Goal: Information Seeking & Learning: Compare options

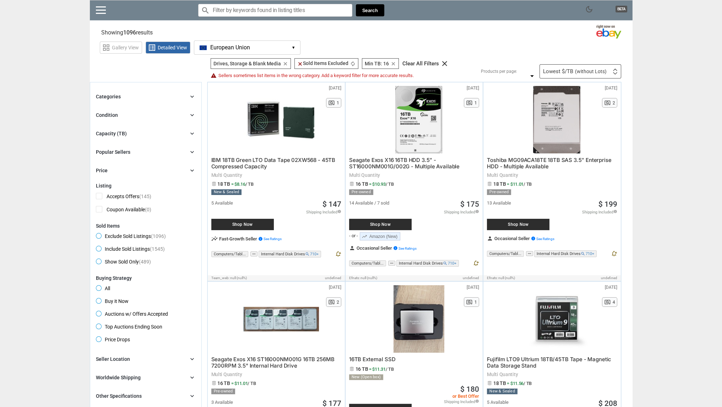
click at [425, 159] on span "Seagate Exos X16 16TB HDD 3.5′′ - ST16000NM001G/002G - Multiple Available" at bounding box center [404, 163] width 110 height 13
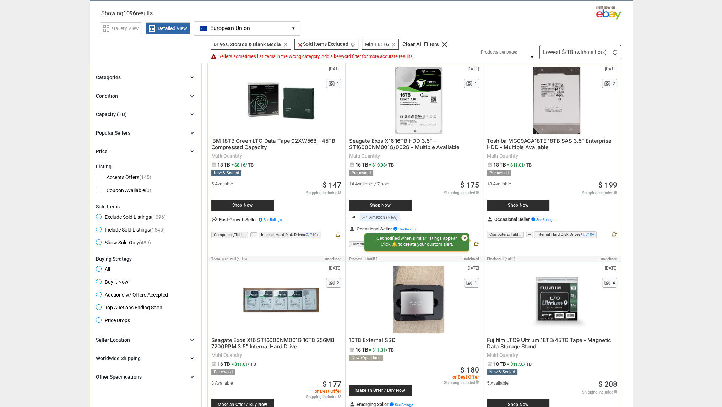
scroll to position [18, 0]
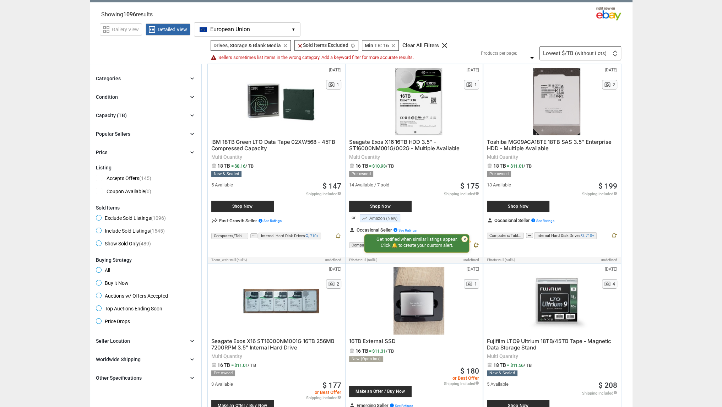
click at [191, 77] on icon "chevron_right" at bounding box center [192, 78] width 7 height 7
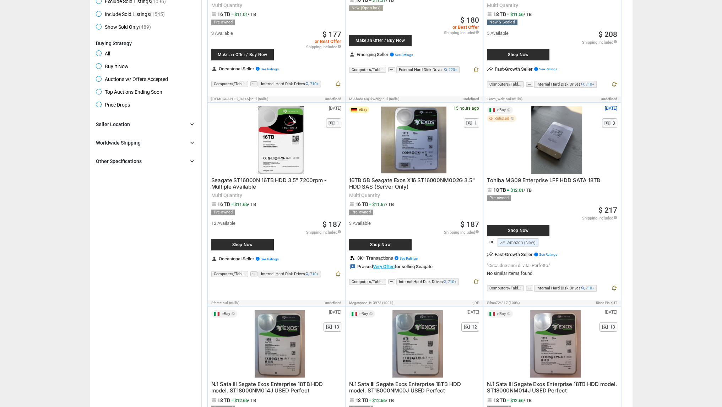
scroll to position [369, 0]
click at [307, 180] on span "Seagate ST16000N 16TB HDD 3.5" 7200rpm - Multiple Available" at bounding box center [268, 182] width 115 height 13
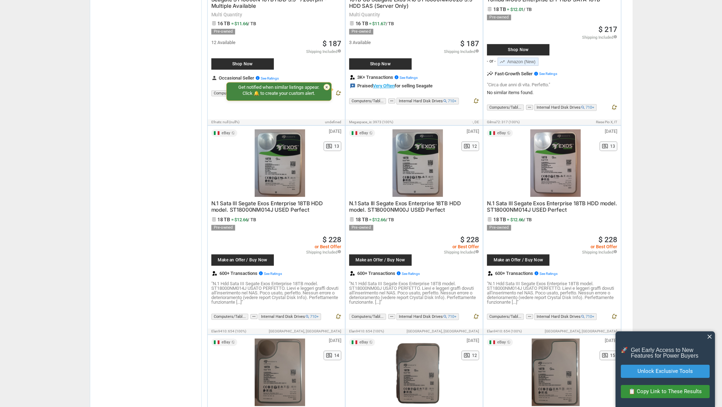
scroll to position [550, 0]
click at [237, 201] on span "N.1 Sata III Segate Exos Enterprise 18TB HDD model. ST18000NM014J USED Perfect" at bounding box center [266, 206] width 111 height 13
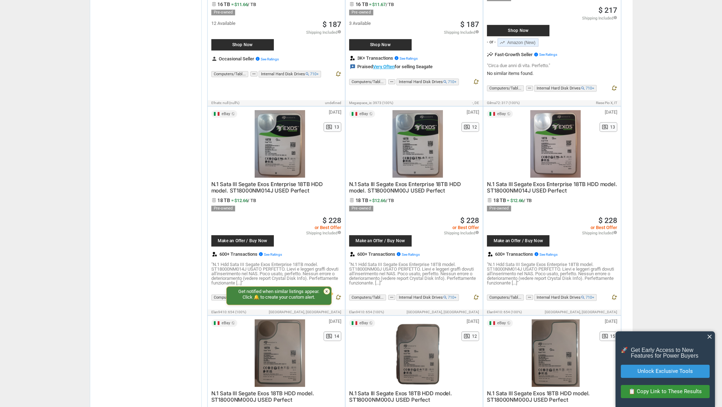
scroll to position [567, 0]
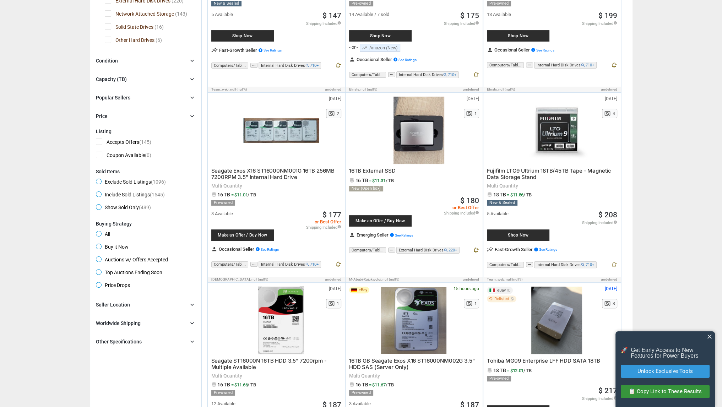
scroll to position [189, 0]
click at [101, 249] on span "Buy it Now" at bounding box center [112, 247] width 33 height 9
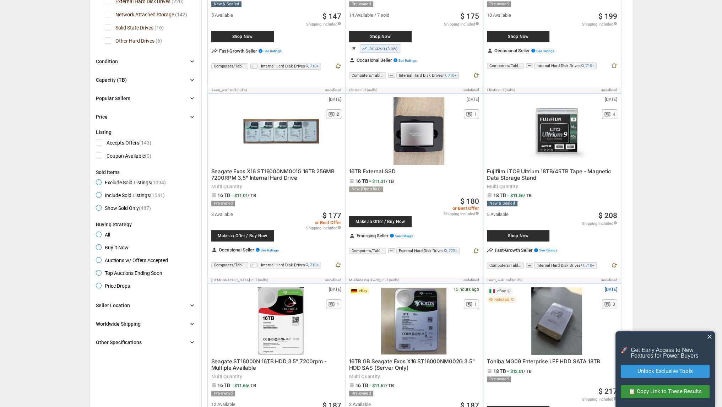
click at [145, 322] on div "Worldwide Shipping chevron_right" at bounding box center [146, 324] width 100 height 9
click at [101, 338] on span "Ships to Other Countries (309)" at bounding box center [134, 338] width 76 height 9
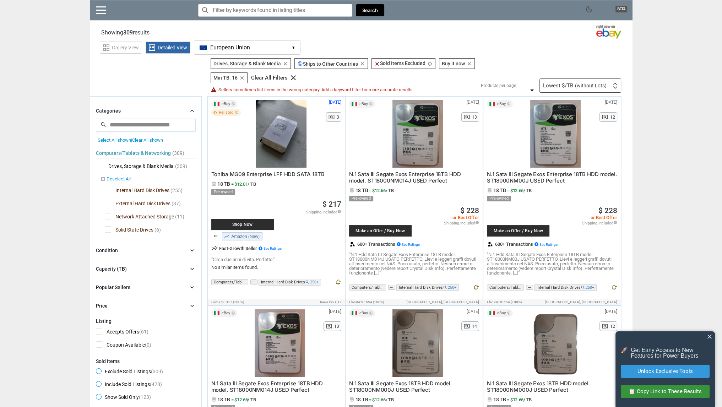
drag, startPoint x: 36, startPoint y: 323, endPoint x: 281, endPoint y: 134, distance: 310.1
click at [281, 134] on div at bounding box center [281, 133] width 76 height 67
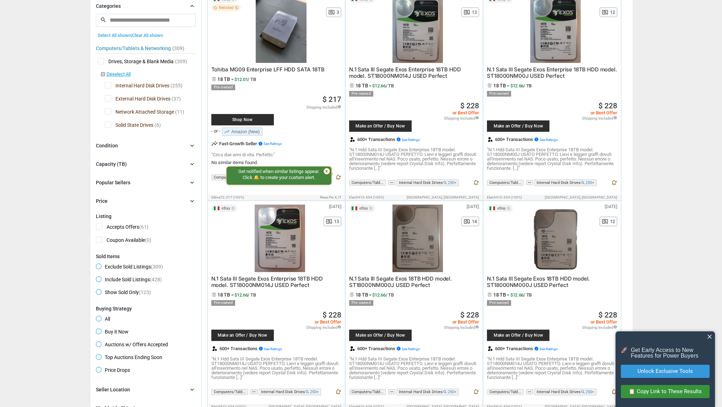
scroll to position [105, 0]
click at [149, 181] on div "Popular Sellers chevron_right" at bounding box center [146, 182] width 100 height 9
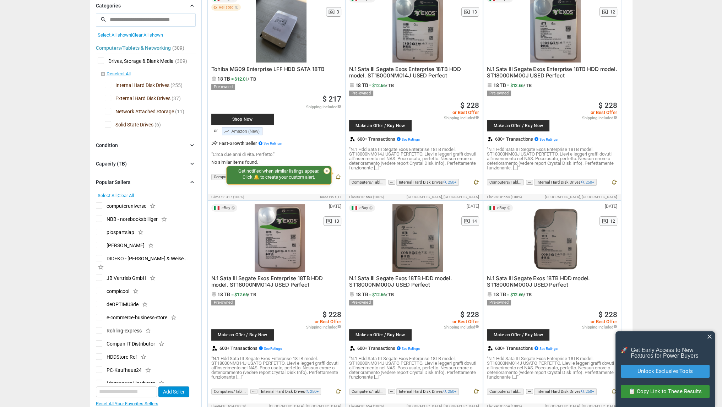
click at [148, 182] on div "Popular Sellers chevron_right" at bounding box center [146, 182] width 100 height 9
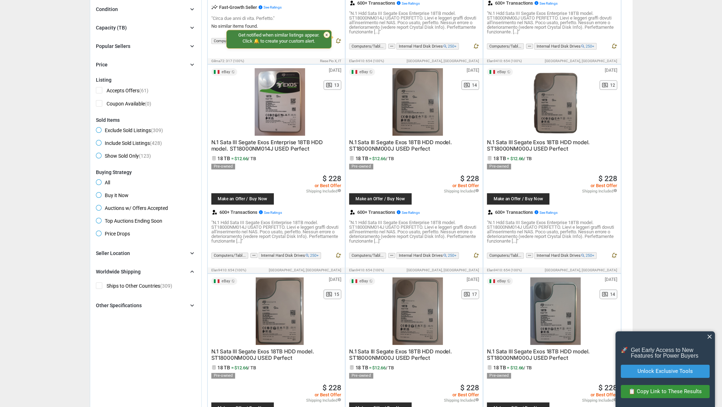
scroll to position [241, 0]
click at [132, 305] on div "Other Specifications" at bounding box center [119, 304] width 46 height 7
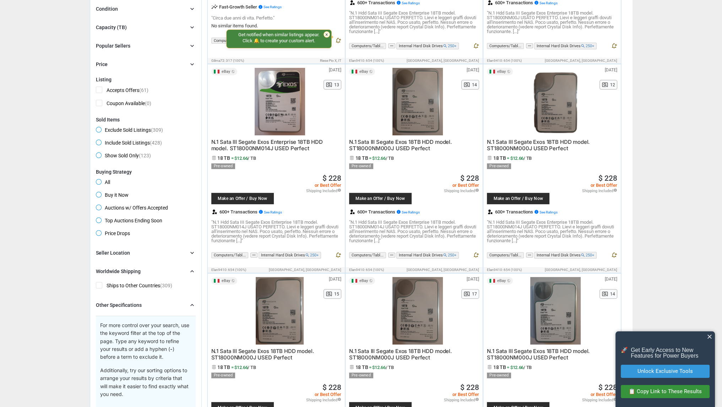
click at [126, 306] on div "Other Specifications" at bounding box center [119, 304] width 46 height 7
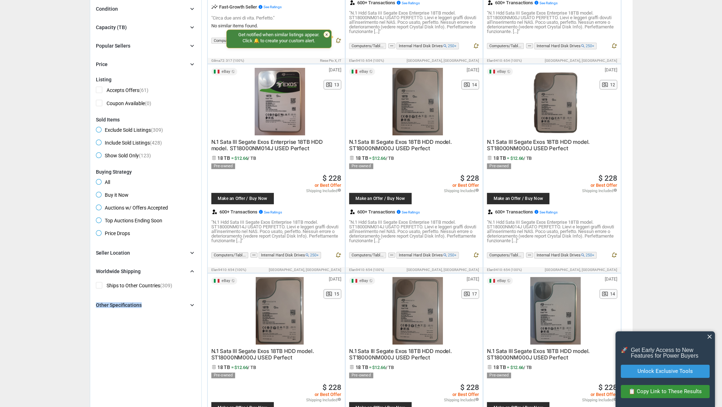
drag, startPoint x: 126, startPoint y: 306, endPoint x: 62, endPoint y: 309, distance: 63.6
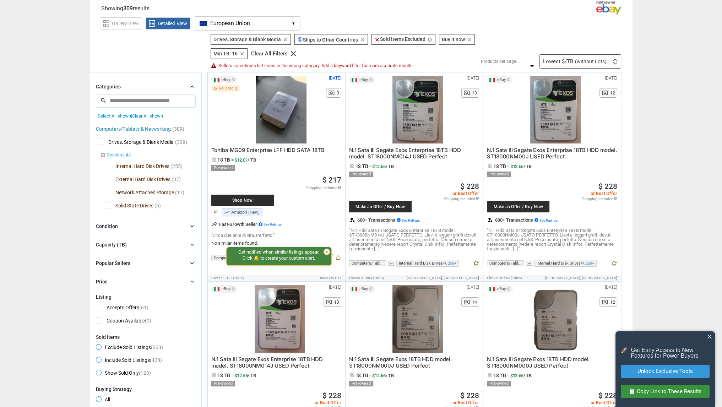
scroll to position [0, 0]
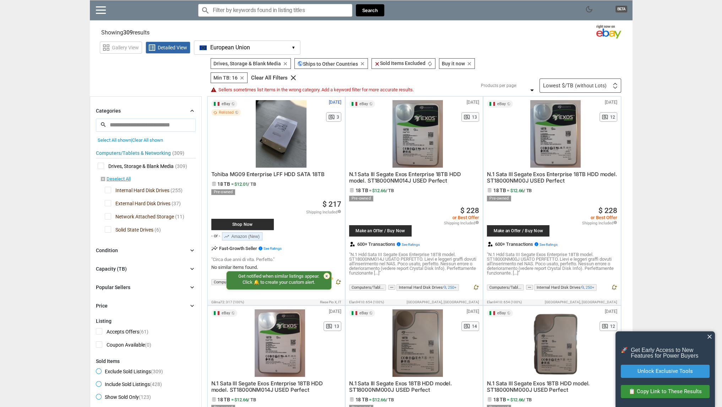
click at [554, 80] on div "Lowest $/TB (without Lots) First or Last Chance to Buy Recently Listed Selling …" at bounding box center [580, 85] width 82 height 14
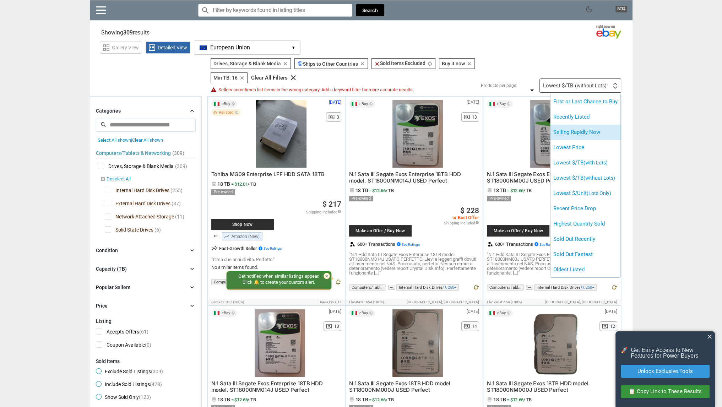
click at [593, 137] on li "Selling Rapidly Now" at bounding box center [585, 132] width 70 height 15
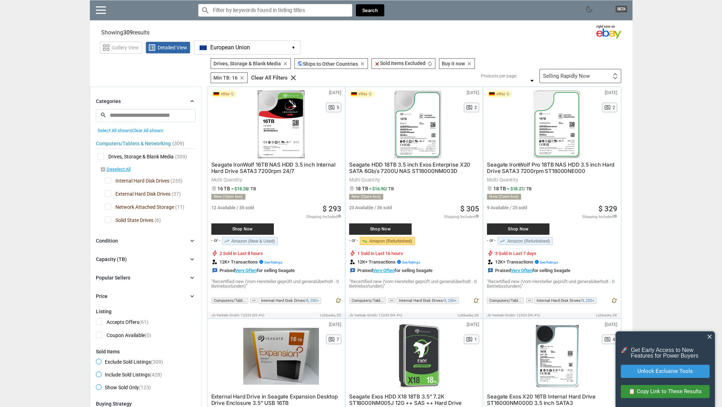
click at [586, 76] on div "Selling Rapidly Now" at bounding box center [566, 75] width 47 height 5
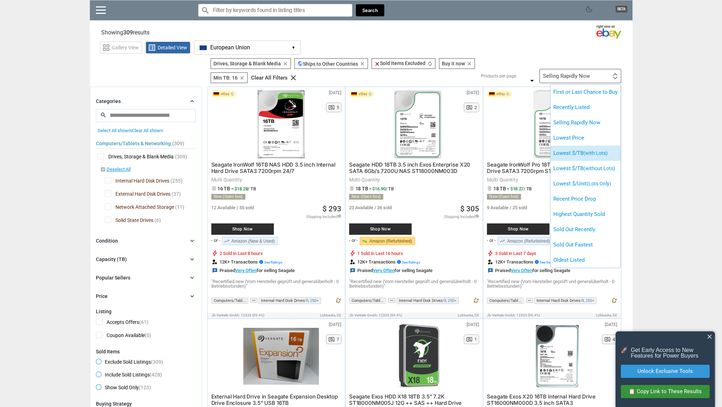
click at [594, 149] on li "Lowest $/TB (with Lots)" at bounding box center [585, 153] width 70 height 15
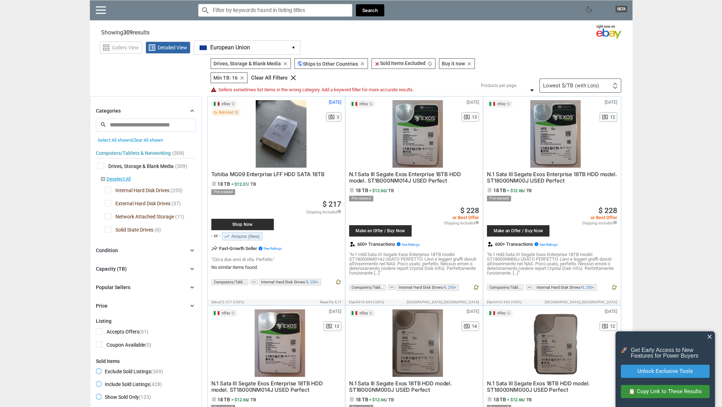
click at [418, 173] on span "N.1 Sata III Segate Exos Enterprise 18TB HDD model. ST18000NM014J USED Perfect" at bounding box center [404, 177] width 111 height 13
click at [613, 88] on img at bounding box center [614, 87] width 5 height 2
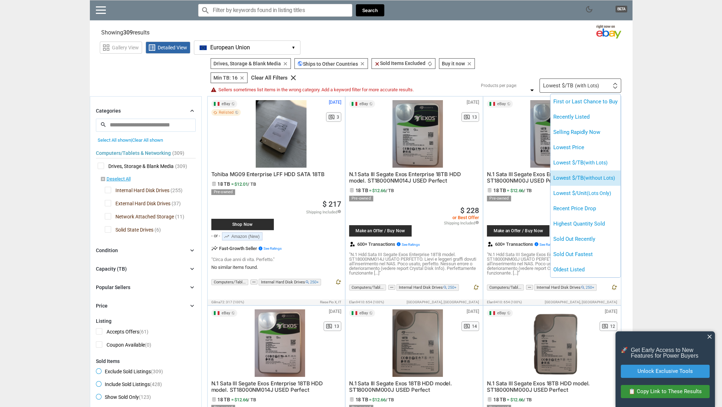
click at [598, 175] on span "(without Lots)" at bounding box center [599, 178] width 32 height 6
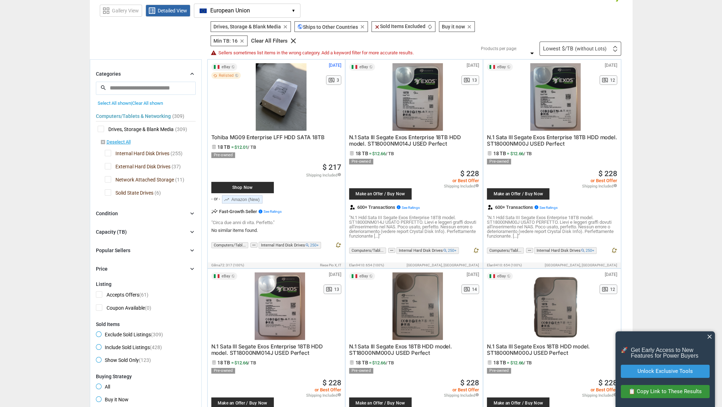
scroll to position [41, 0]
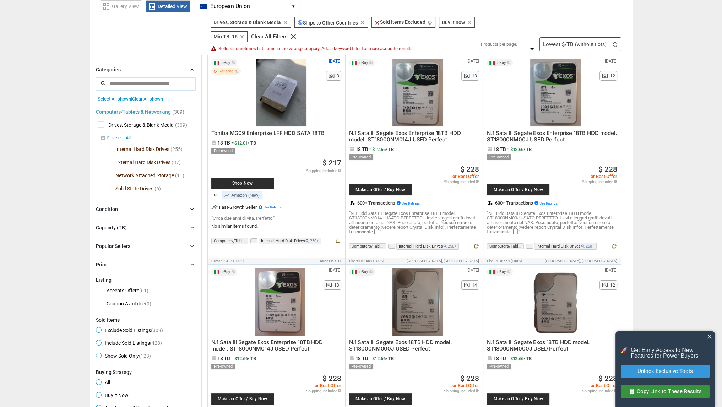
click at [303, 140] on span "18 TB = $12.01 / TB" at bounding box center [276, 142] width 130 height 5
click at [306, 128] on div "Tohiba MG09 Enterprise LFF HDD SATA 18TB 18 TB = $12.01 / TB Pre-owned Only 1 A…" at bounding box center [276, 173] width 130 height 94
click at [304, 134] on span "Tohiba MG09 Enterprise LFF HDD SATA 18TB" at bounding box center [267, 133] width 113 height 7
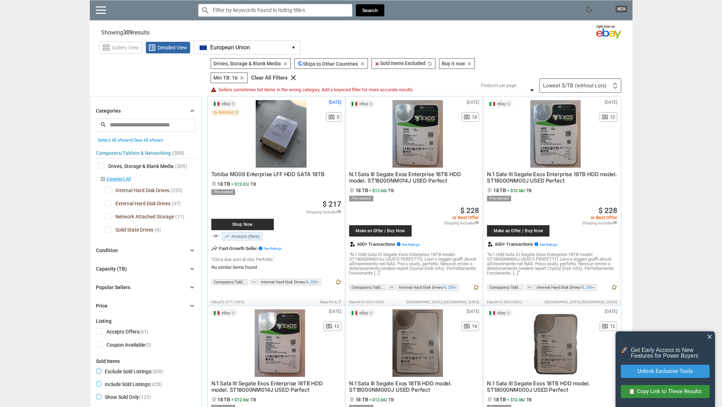
click at [156, 265] on div "Capacity (TB) chevron_right" at bounding box center [146, 269] width 100 height 9
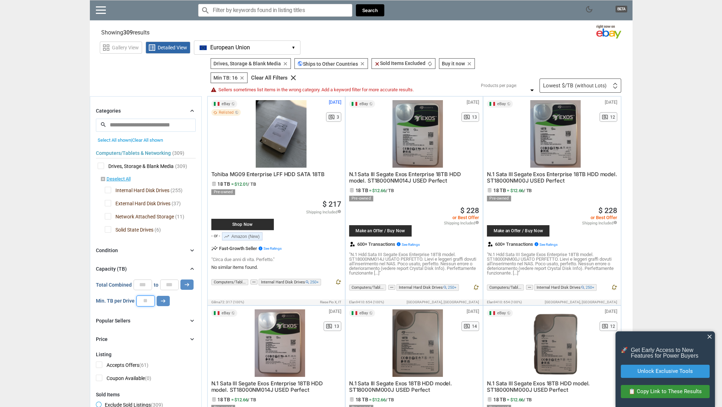
drag, startPoint x: 147, startPoint y: 301, endPoint x: 141, endPoint y: 301, distance: 5.7
click at [141, 301] on input "**" at bounding box center [145, 300] width 18 height 11
type input "*"
type input "**"
click at [159, 304] on button "arrow_right_alt" at bounding box center [163, 301] width 13 height 10
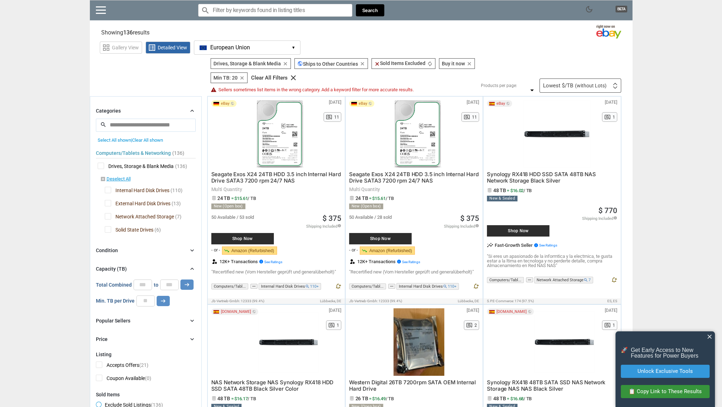
click at [282, 178] on span "Seagate Exos X24 24TB HDD 3.5 inch Internal Hard Drive SATA3 7200 rpm 24/7 NAS" at bounding box center [276, 177] width 130 height 13
click at [397, 176] on span "Seagate Exos X24 24TB HDD 3.5 inch Internal Hard Drive SATA3 7200 rpm 24/7 NAS" at bounding box center [414, 177] width 130 height 13
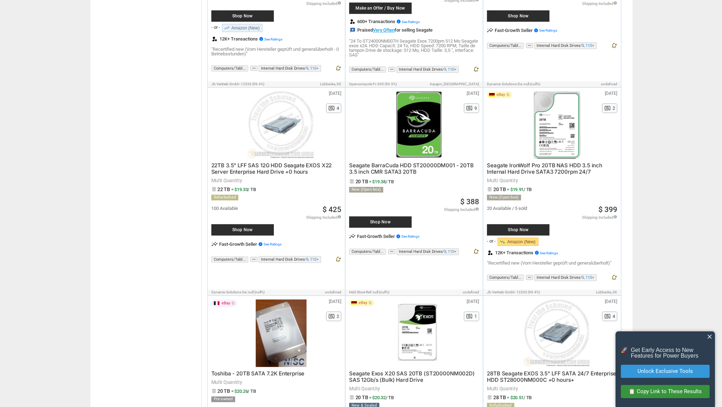
scroll to position [632, 0]
